Goal: Task Accomplishment & Management: Use online tool/utility

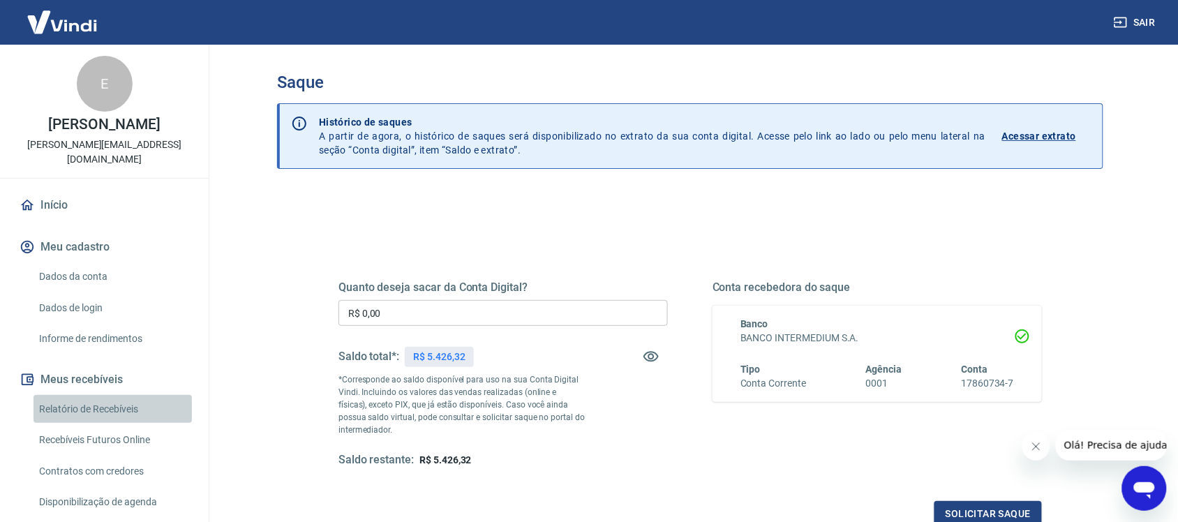
click at [135, 407] on link "Relatório de Recebíveis" at bounding box center [113, 409] width 158 height 29
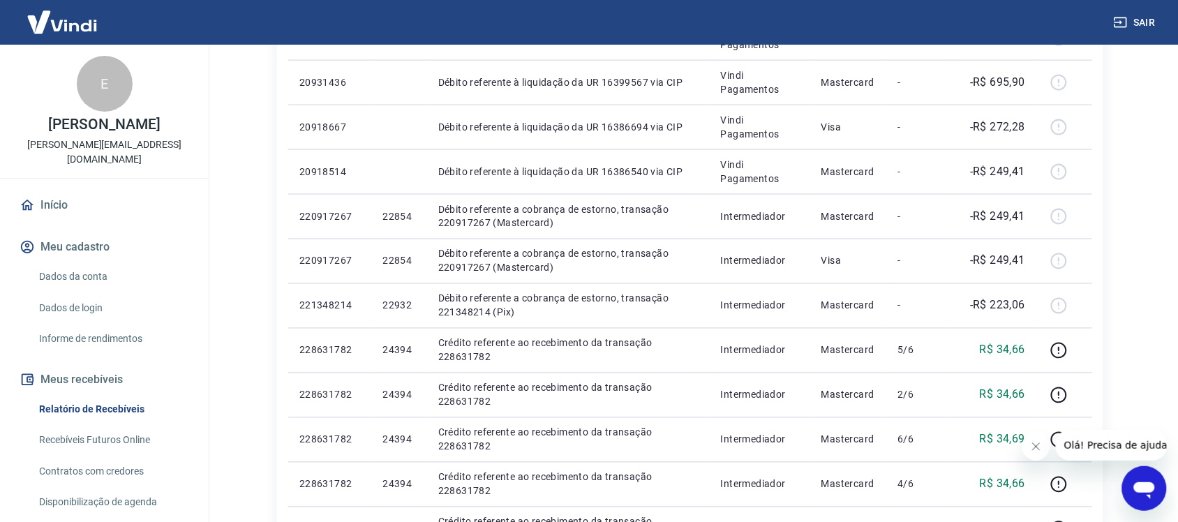
scroll to position [573, 0]
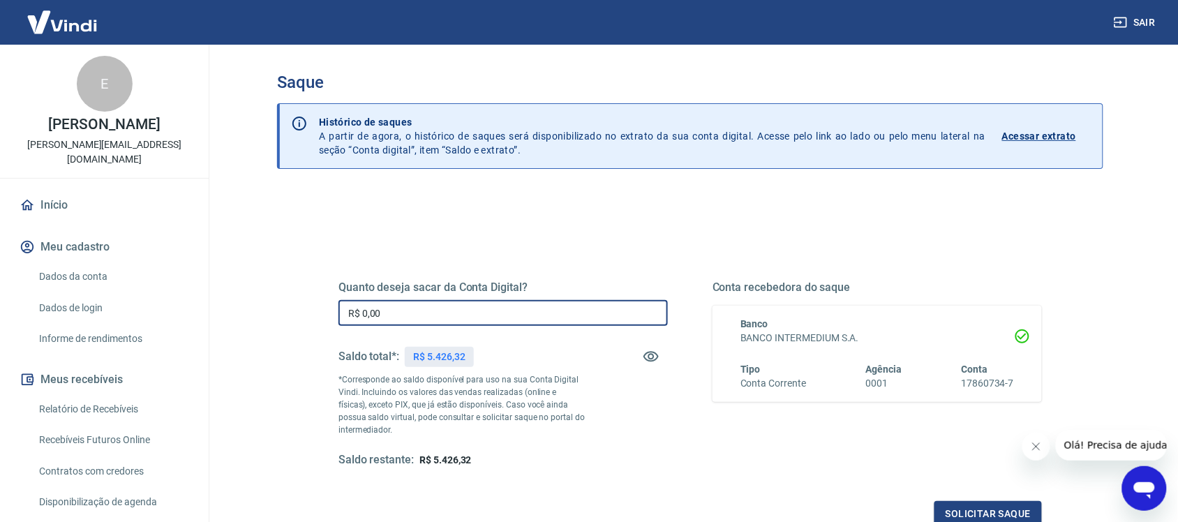
click at [454, 306] on input "R$ 0,00" at bounding box center [504, 313] width 330 height 26
type input "R$ 5.426,32"
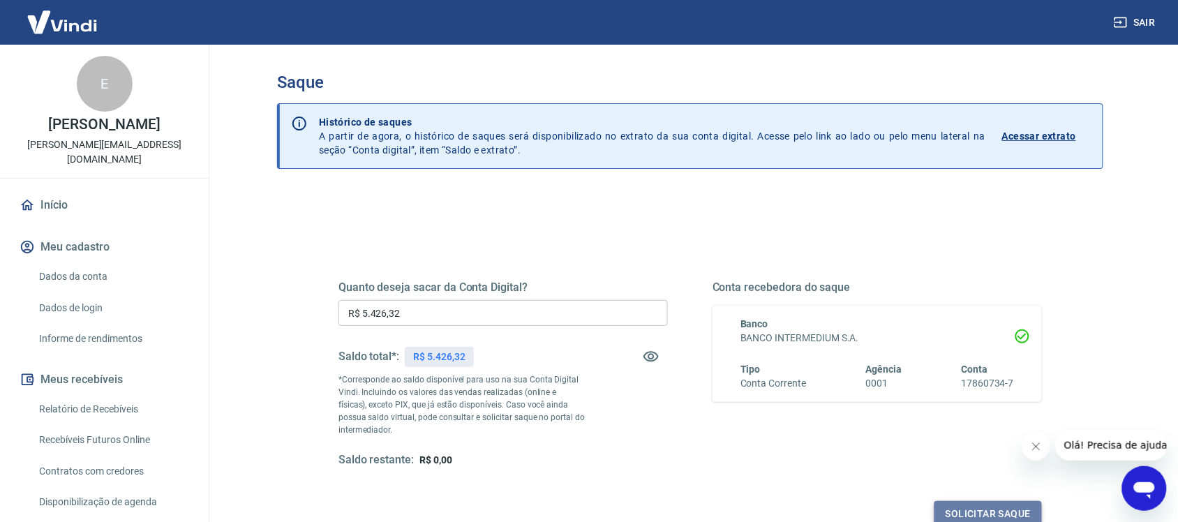
click at [1030, 506] on button "Solicitar saque" at bounding box center [989, 514] width 108 height 26
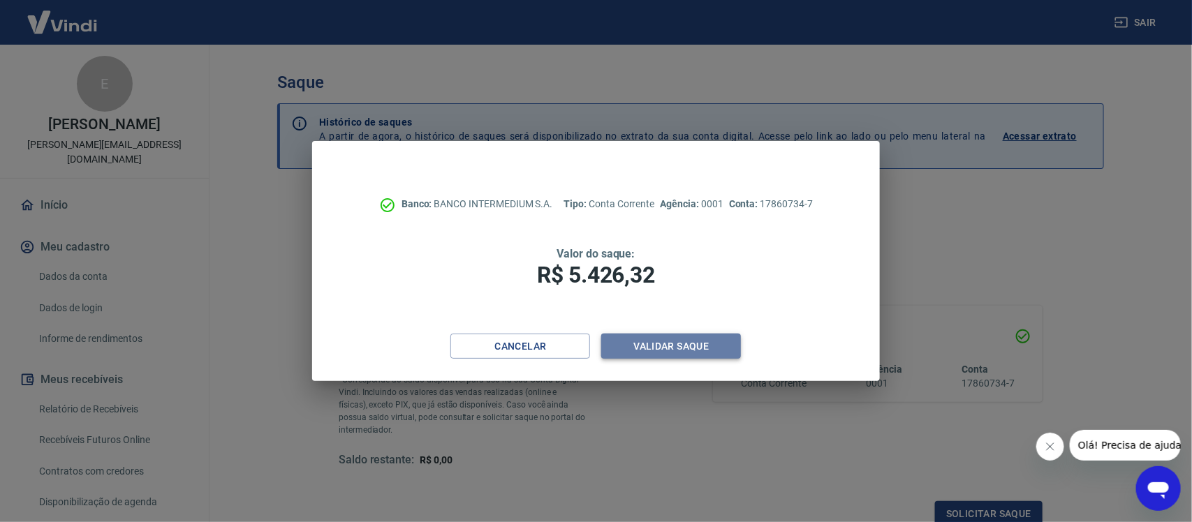
click at [693, 346] on button "Validar saque" at bounding box center [671, 347] width 140 height 26
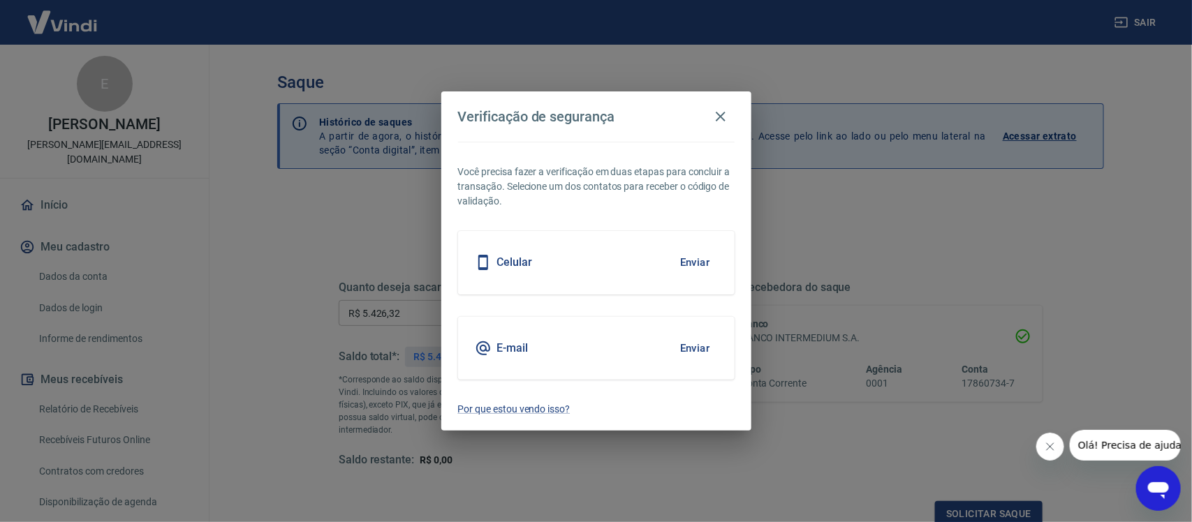
scroll to position [4, 0]
click at [706, 347] on button "Enviar" at bounding box center [694, 348] width 45 height 29
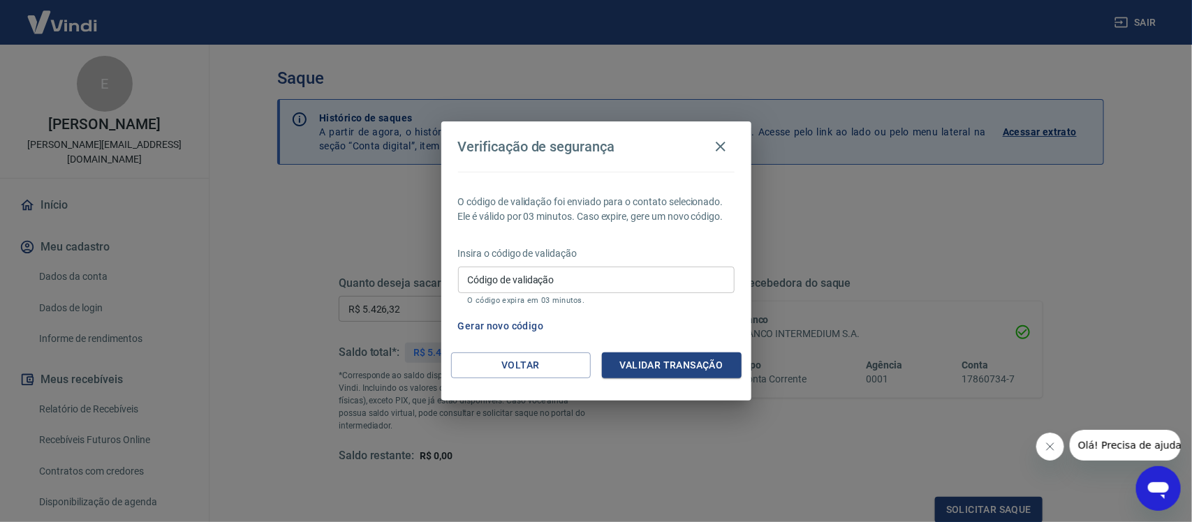
click at [669, 285] on input "Código de validação" at bounding box center [596, 280] width 276 height 26
type input "314401"
click at [717, 360] on button "Validar transação" at bounding box center [672, 366] width 140 height 26
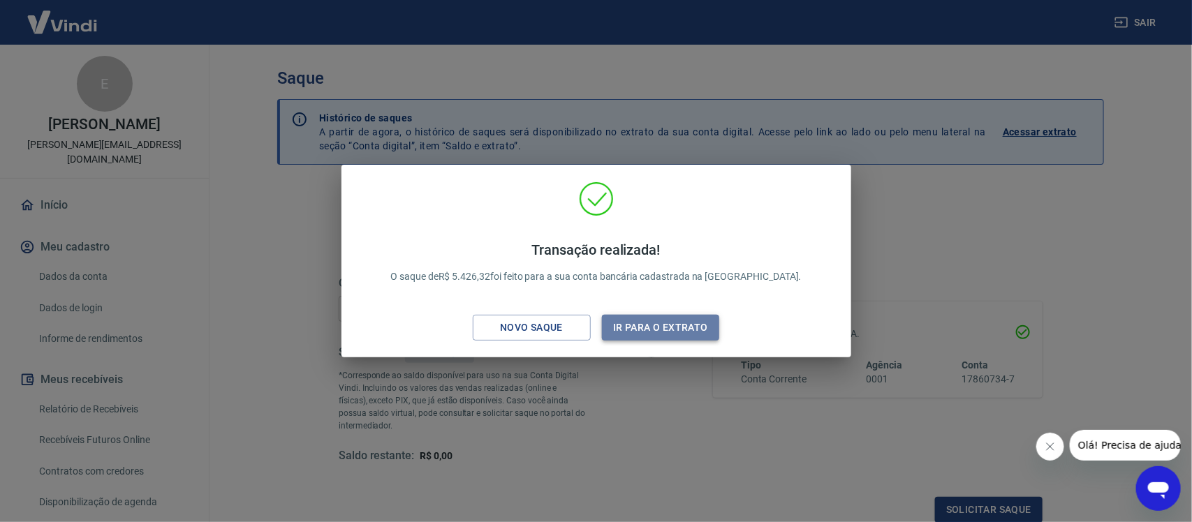
click at [709, 339] on button "Ir para o extrato" at bounding box center [661, 328] width 118 height 26
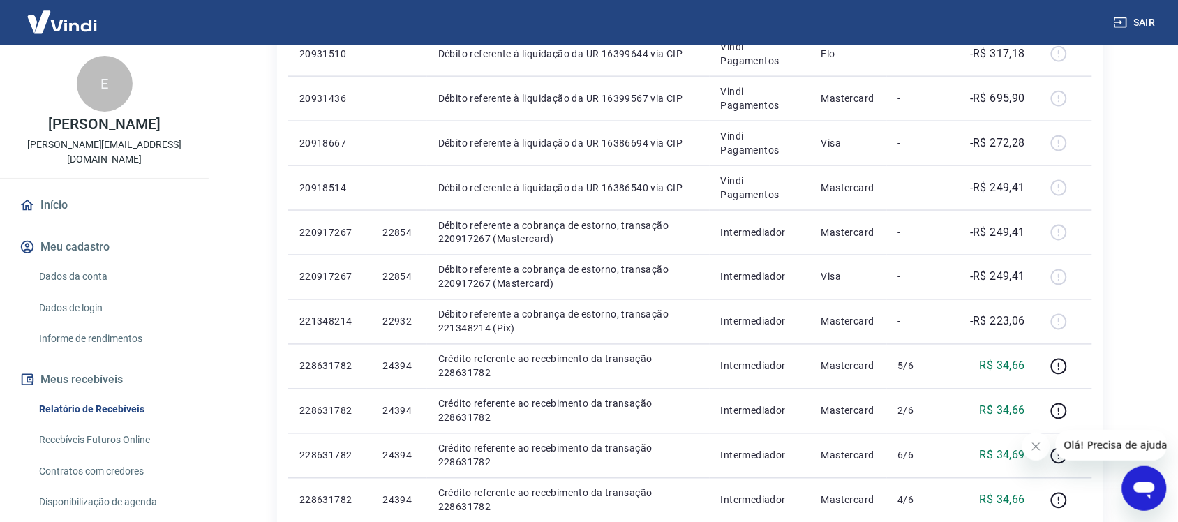
scroll to position [549, 0]
